Goal: Transaction & Acquisition: Purchase product/service

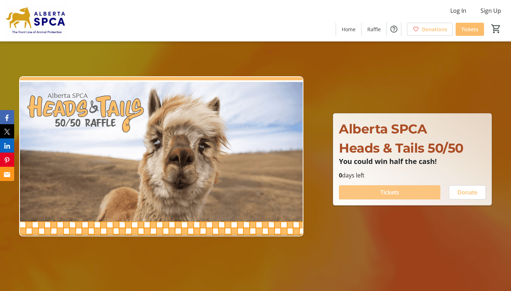
click at [399, 190] on span "Tickets" at bounding box center [390, 192] width 19 height 9
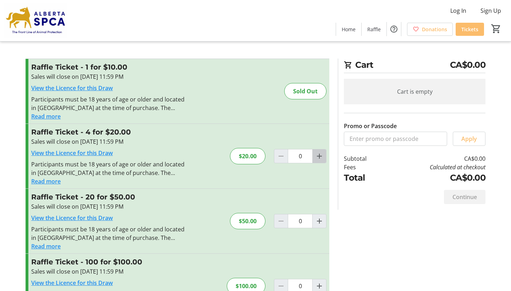
click at [318, 157] on mat-icon "Increment by one" at bounding box center [319, 156] width 9 height 9
type input "1"
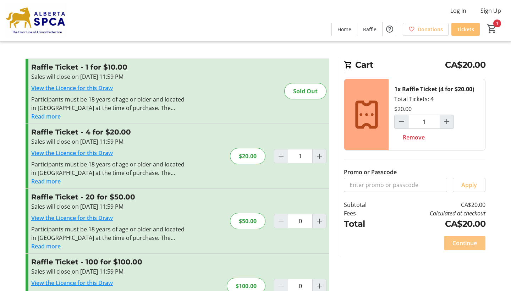
click at [455, 242] on span "Continue" at bounding box center [465, 243] width 24 height 9
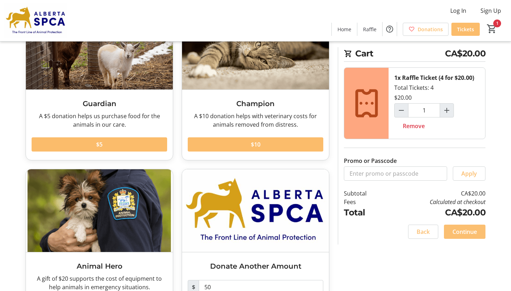
scroll to position [74, 0]
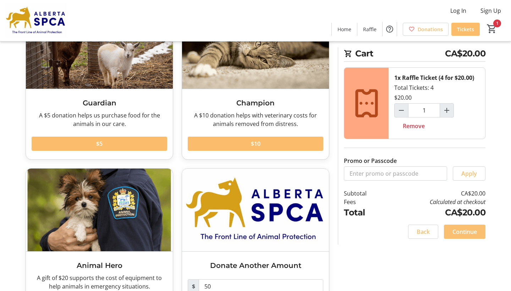
click at [463, 231] on span "Continue" at bounding box center [465, 232] width 24 height 9
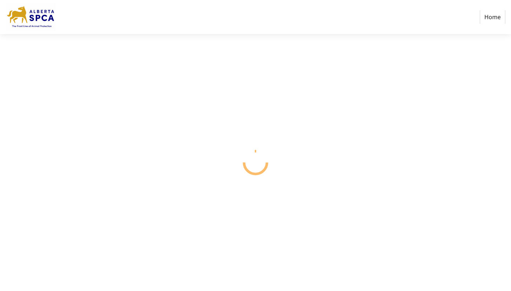
select select "CA"
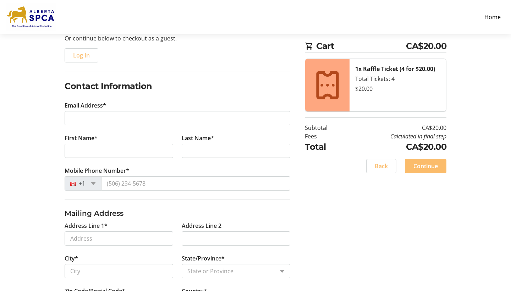
scroll to position [79, 0]
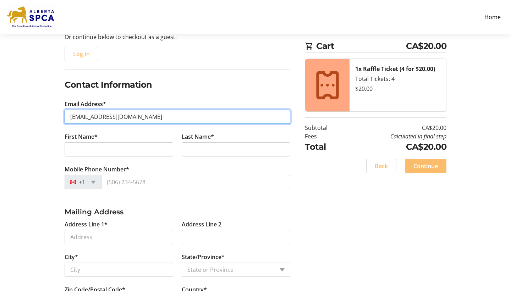
type input "[EMAIL_ADDRESS][DOMAIN_NAME]"
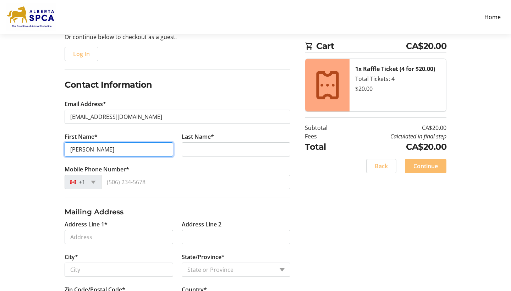
type input "[PERSON_NAME]"
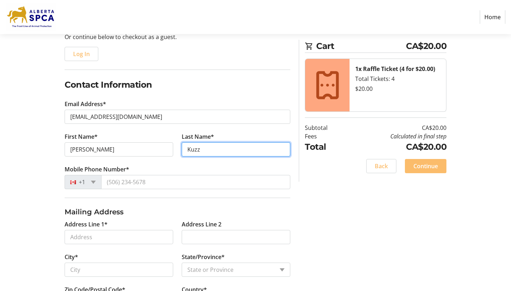
type input "Kuzz"
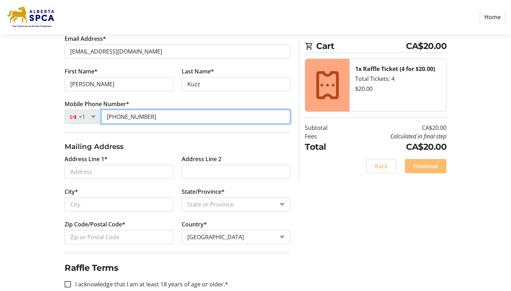
scroll to position [144, 0]
type input "[PHONE_NUMBER]"
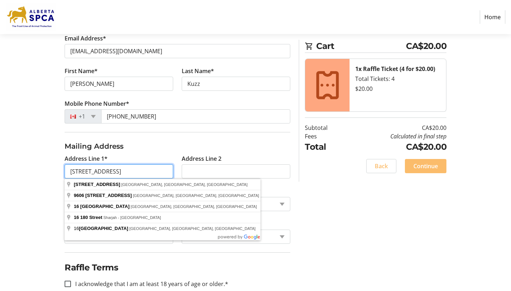
type input "[STREET_ADDRESS]"
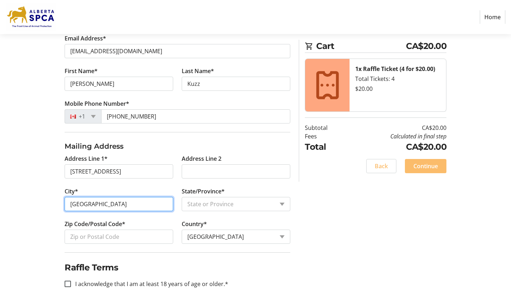
type input "[GEOGRAPHIC_DATA]"
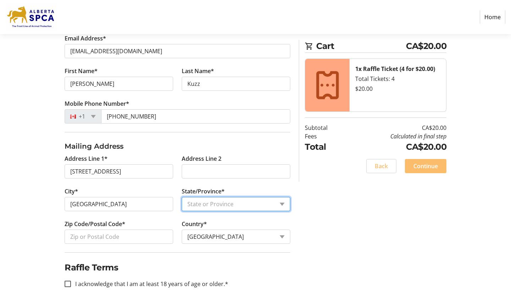
select select "AB"
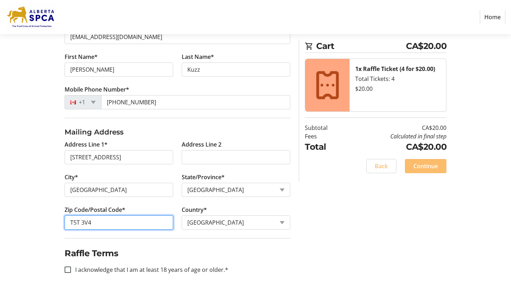
scroll to position [159, 0]
type input "T5T 3V4"
click at [69, 267] on input "I acknowledge that I am at least 18 years of age or older.*" at bounding box center [68, 270] width 6 height 6
checkbox input "true"
click at [436, 167] on span "Continue" at bounding box center [426, 166] width 24 height 9
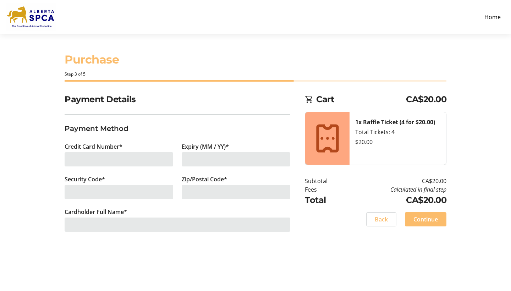
click at [95, 165] on div at bounding box center [119, 159] width 109 height 14
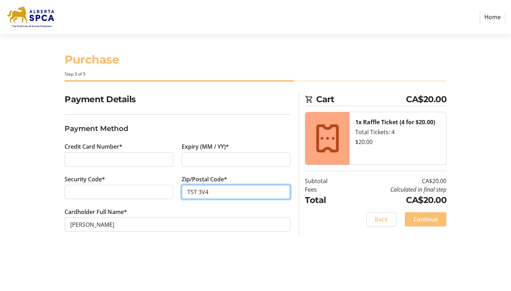
type input "T5T 3V4"
click at [426, 222] on span "Continue" at bounding box center [426, 219] width 24 height 9
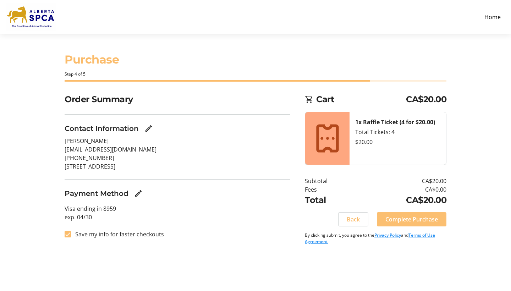
click at [424, 220] on span "Complete Purchase" at bounding box center [412, 219] width 53 height 9
